Goal: Find specific page/section: Go to known website

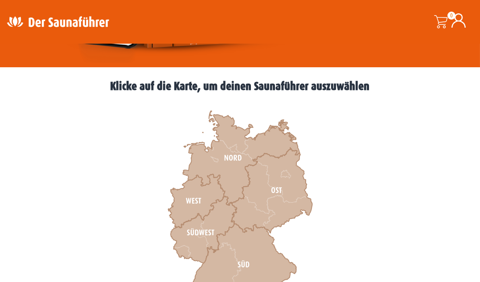
scroll to position [267, 0]
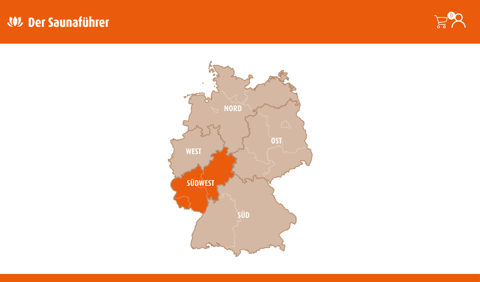
click at [223, 171] on icon at bounding box center [203, 180] width 66 height 67
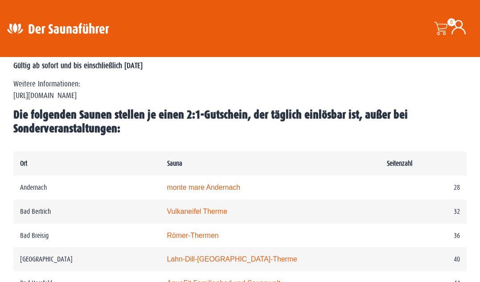
scroll to position [401, 0]
click at [185, 211] on link "Vulkaneifel Therme" at bounding box center [197, 212] width 61 height 8
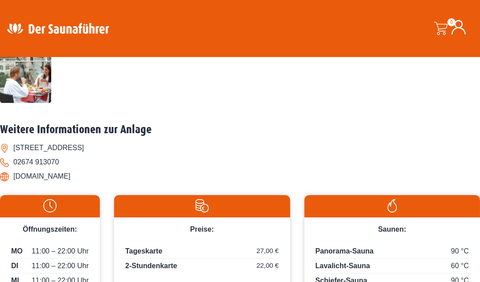
scroll to position [356, 0]
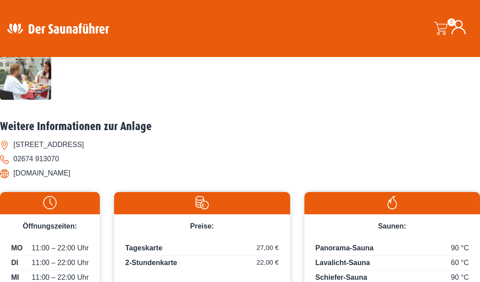
drag, startPoint x: 15, startPoint y: 174, endPoint x: 95, endPoint y: 176, distance: 80.2
click at [95, 176] on li "www.vulkaneifeltherme.de" at bounding box center [240, 173] width 480 height 14
copy li "www.vulkaneifeltherme.de"
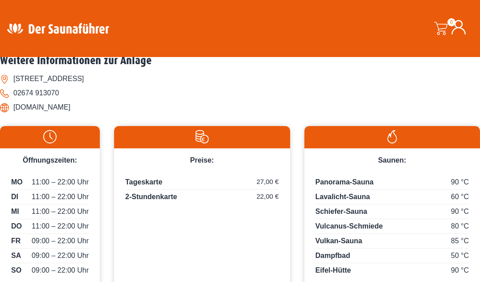
scroll to position [401, 0]
